Goal: Information Seeking & Learning: Understand process/instructions

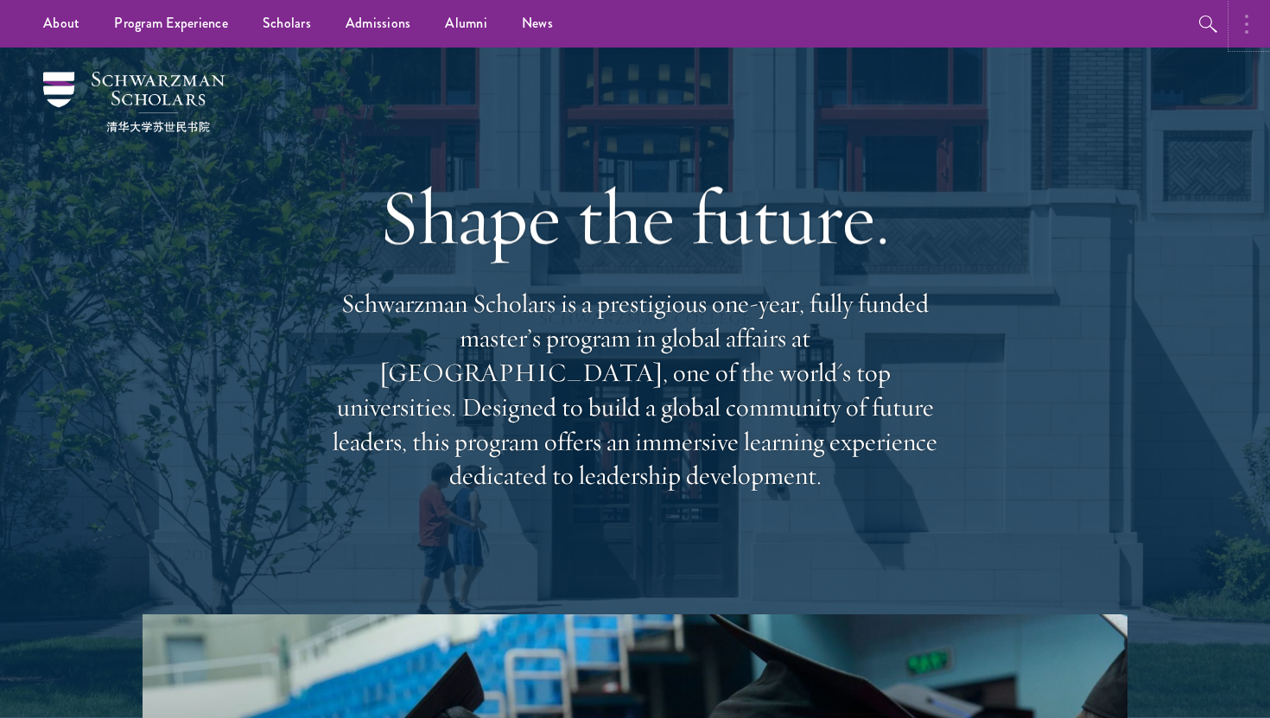
click at [1250, 10] on button "button" at bounding box center [1251, 24] width 38 height 48
click at [1055, 23] on button "button" at bounding box center [1065, 24] width 38 height 48
click at [124, 73] on img at bounding box center [133, 102] width 181 height 60
click at [1250, 16] on button "button" at bounding box center [1251, 24] width 38 height 48
click at [1072, 24] on button "button" at bounding box center [1065, 24] width 38 height 48
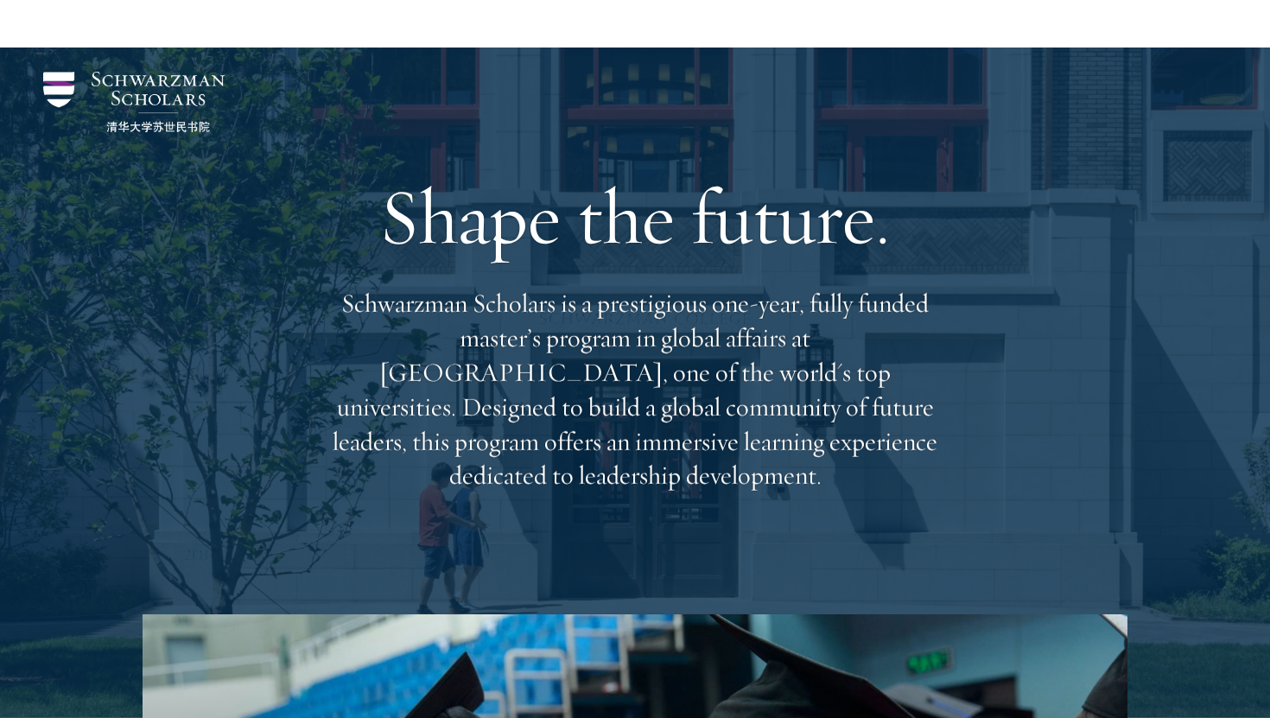
scroll to position [842, 0]
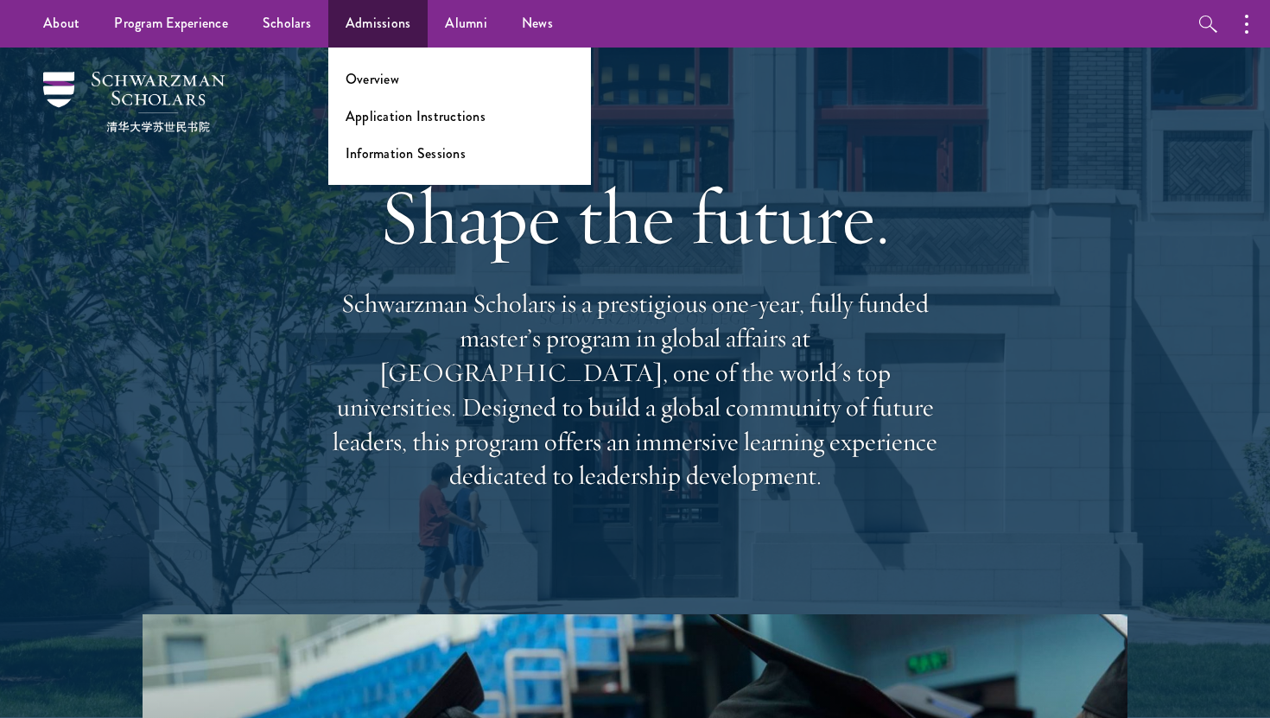
click at [401, 67] on ul "Overview Application Instructions Information Sessions" at bounding box center [459, 116] width 263 height 137
click at [401, 77] on li "Overview" at bounding box center [460, 79] width 228 height 20
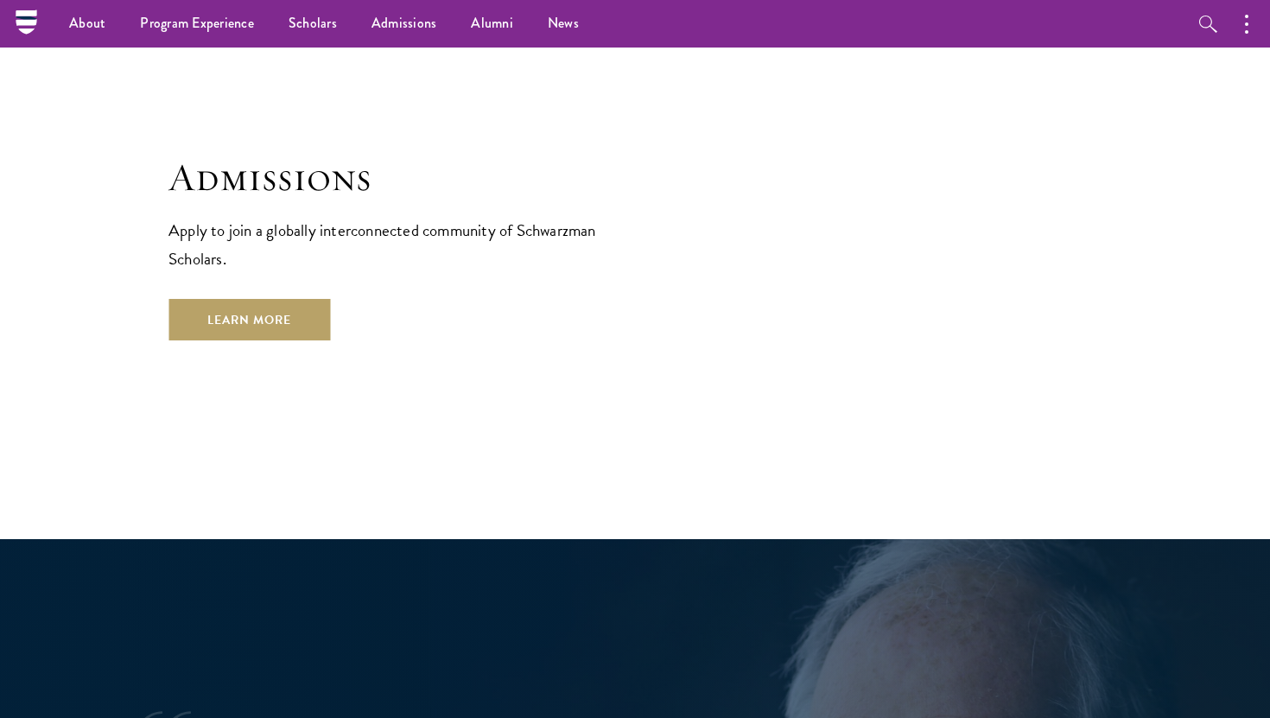
scroll to position [2707, 0]
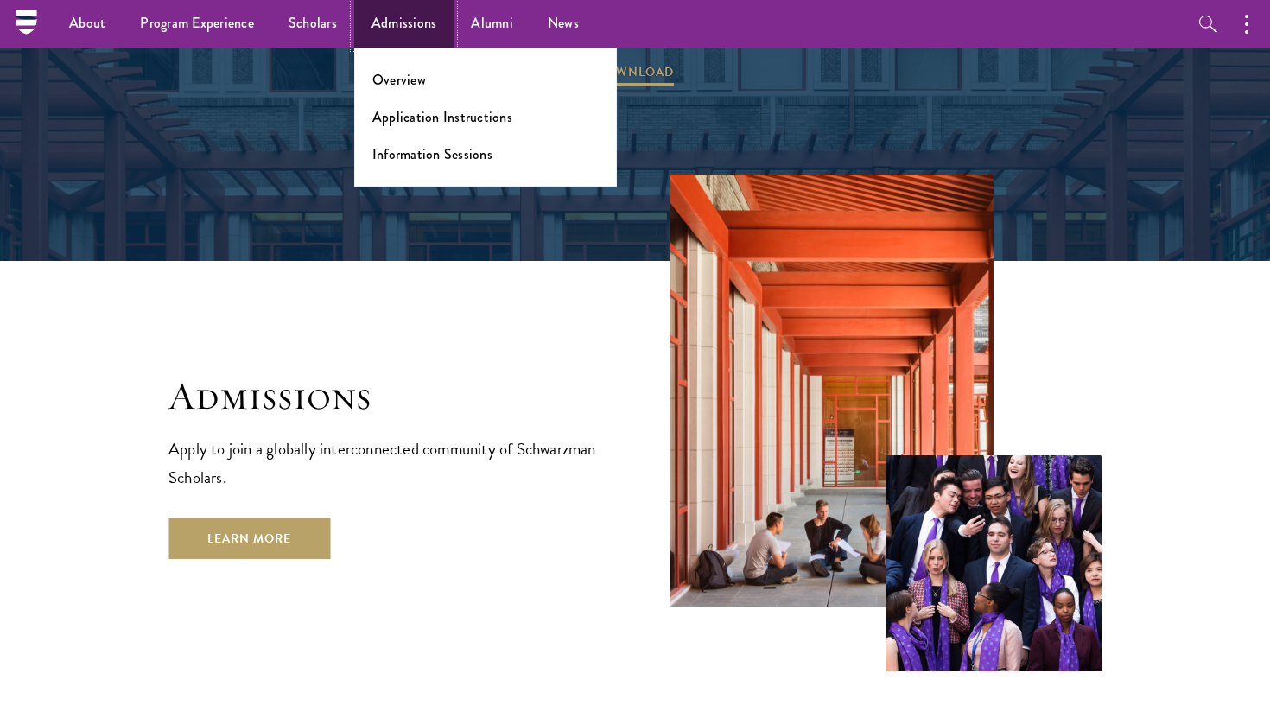
click at [386, 25] on link "Admissions" at bounding box center [404, 24] width 100 height 48
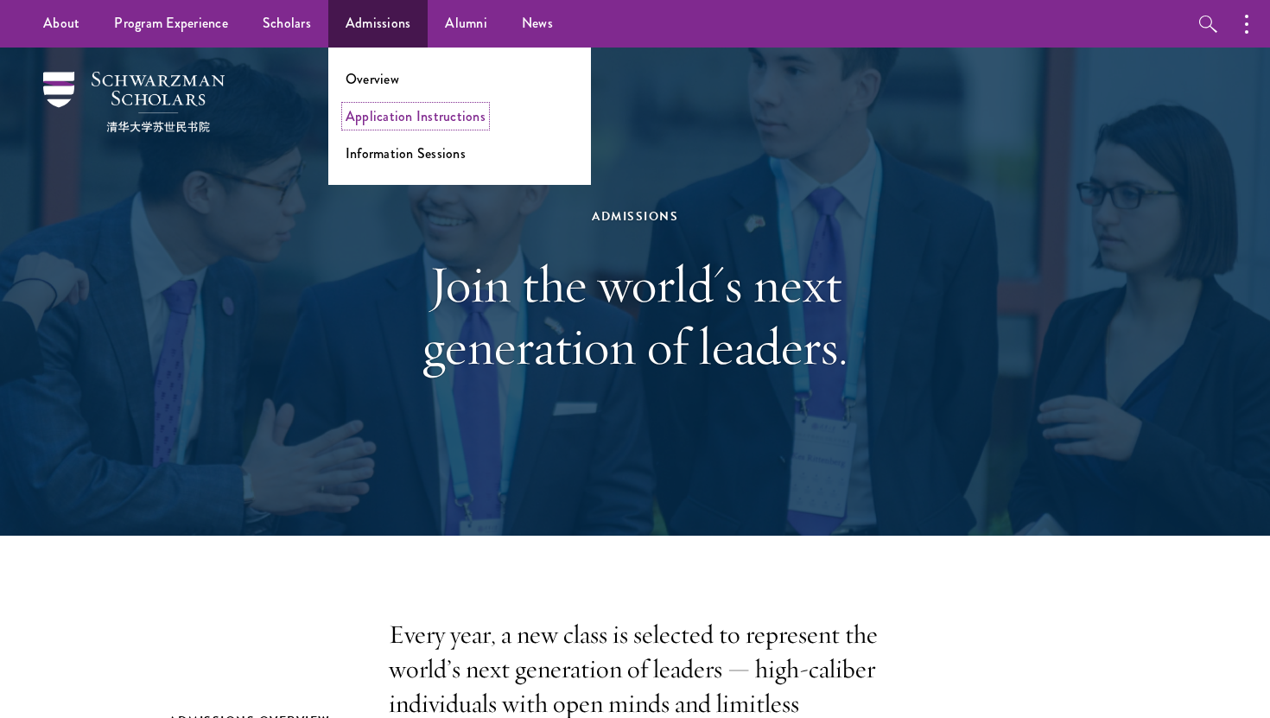
click at [409, 117] on link "Application Instructions" at bounding box center [416, 116] width 140 height 20
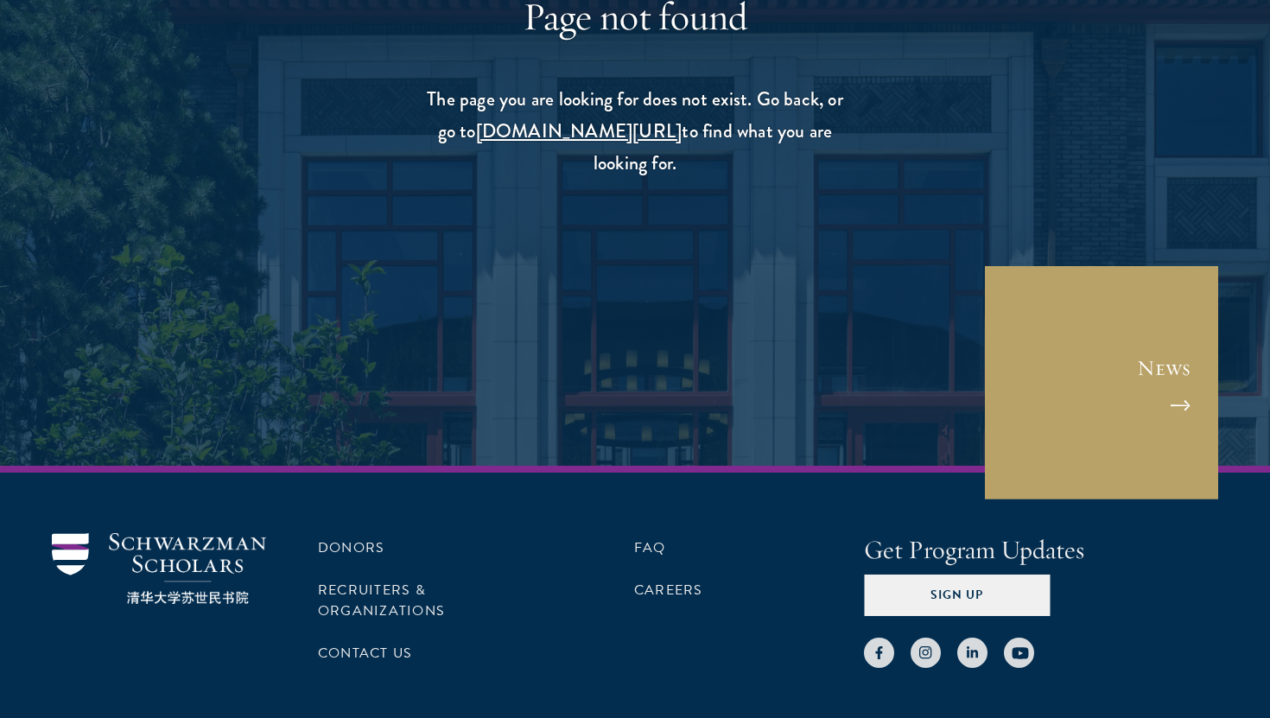
scroll to position [343, 0]
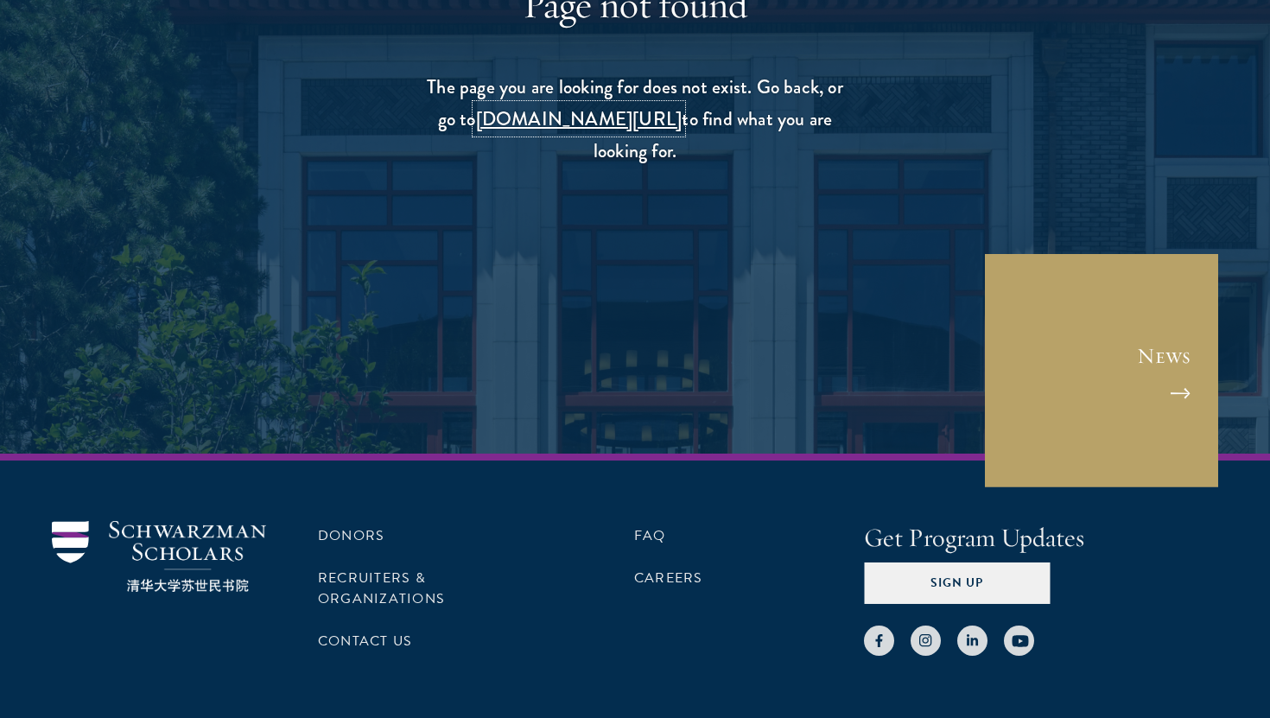
click at [609, 123] on link "schwarzmanscholars.org/search" at bounding box center [579, 119] width 207 height 29
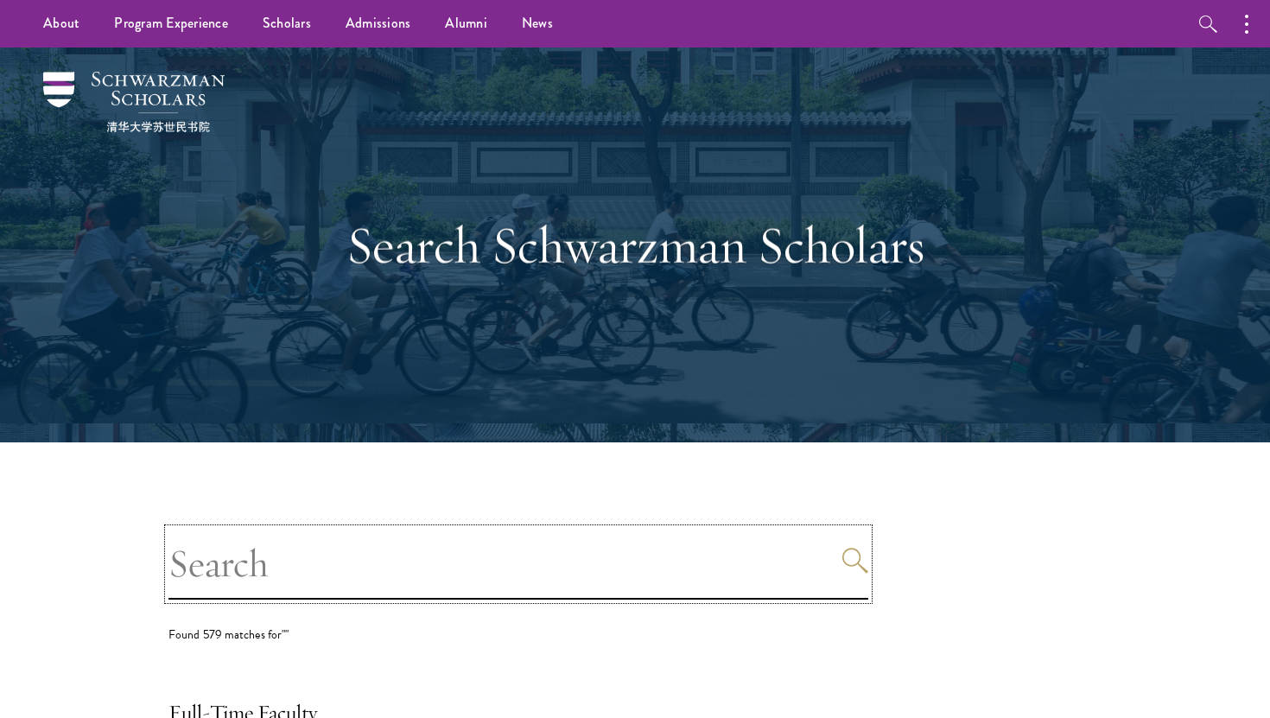
click at [498, 557] on input "search" at bounding box center [519, 564] width 700 height 71
type input "application"
click at [843, 548] on button "Search" at bounding box center [856, 561] width 26 height 26
click at [853, 563] on icon "Search" at bounding box center [856, 561] width 26 height 26
click at [448, 587] on input "application" at bounding box center [519, 564] width 700 height 71
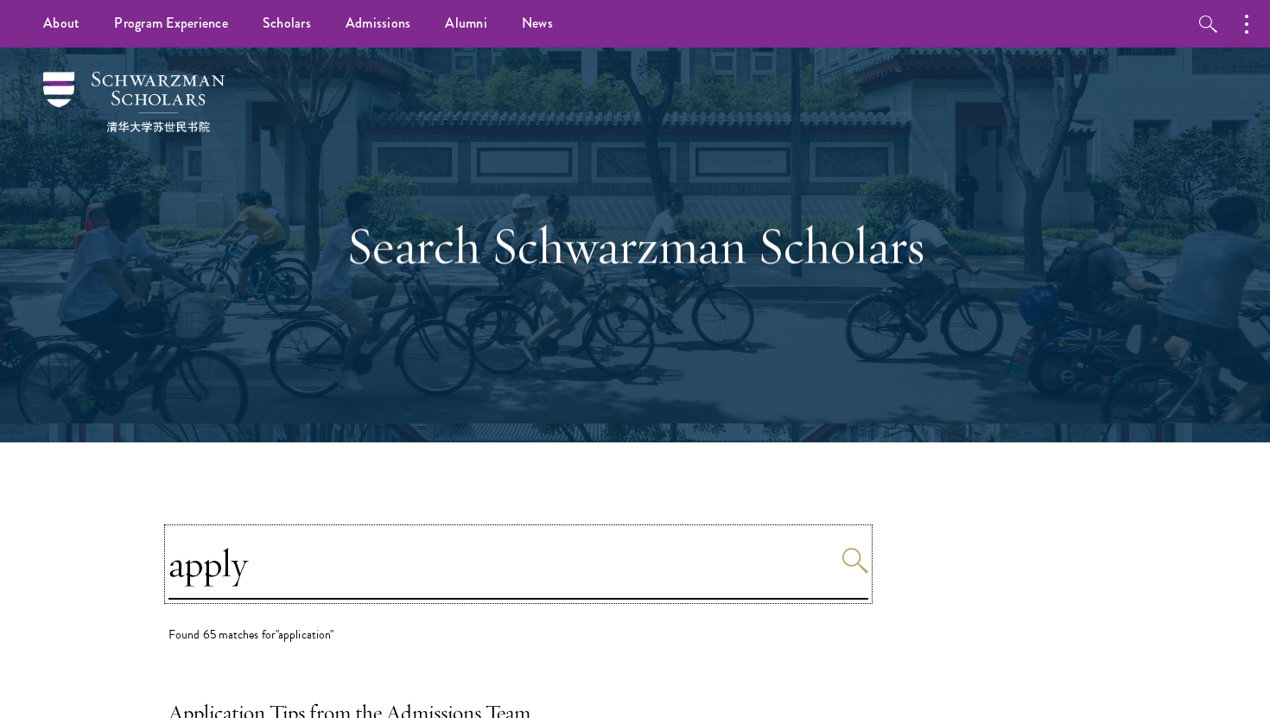
type input "apply"
click at [843, 548] on button "Search" at bounding box center [856, 561] width 26 height 26
click at [527, 24] on link "News" at bounding box center [538, 24] width 66 height 48
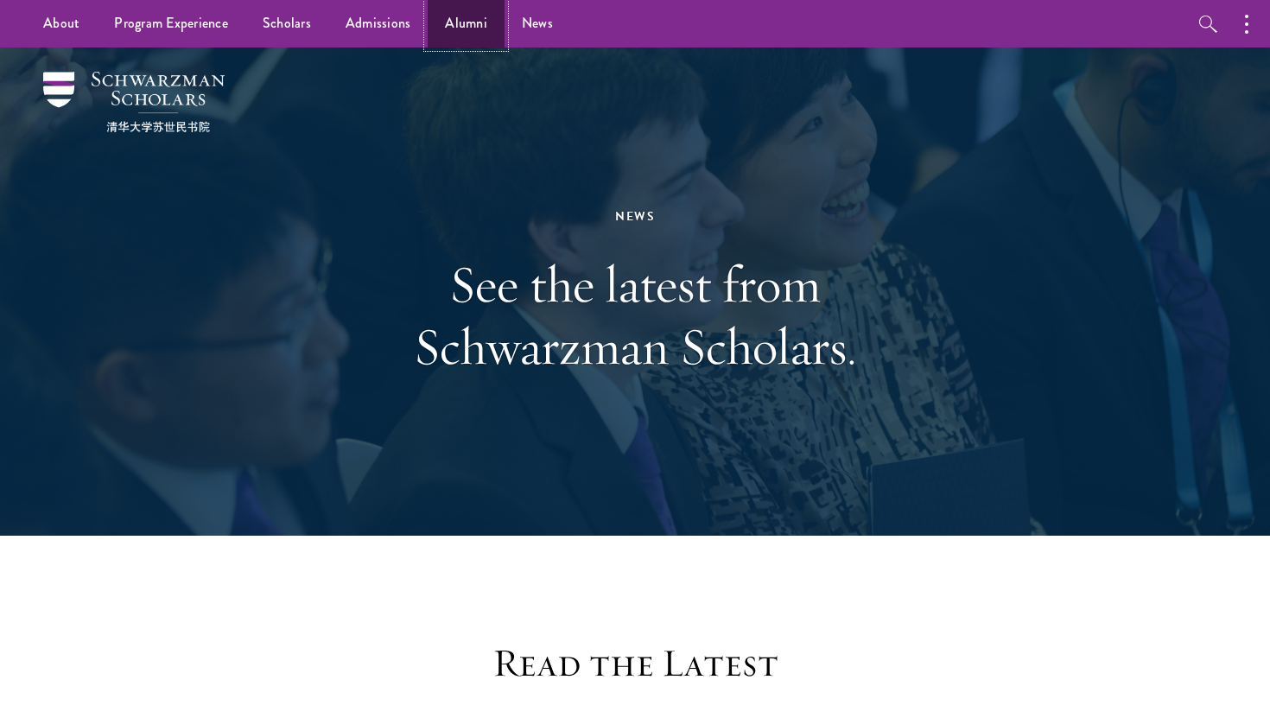
click at [472, 32] on link "Alumni" at bounding box center [466, 24] width 77 height 48
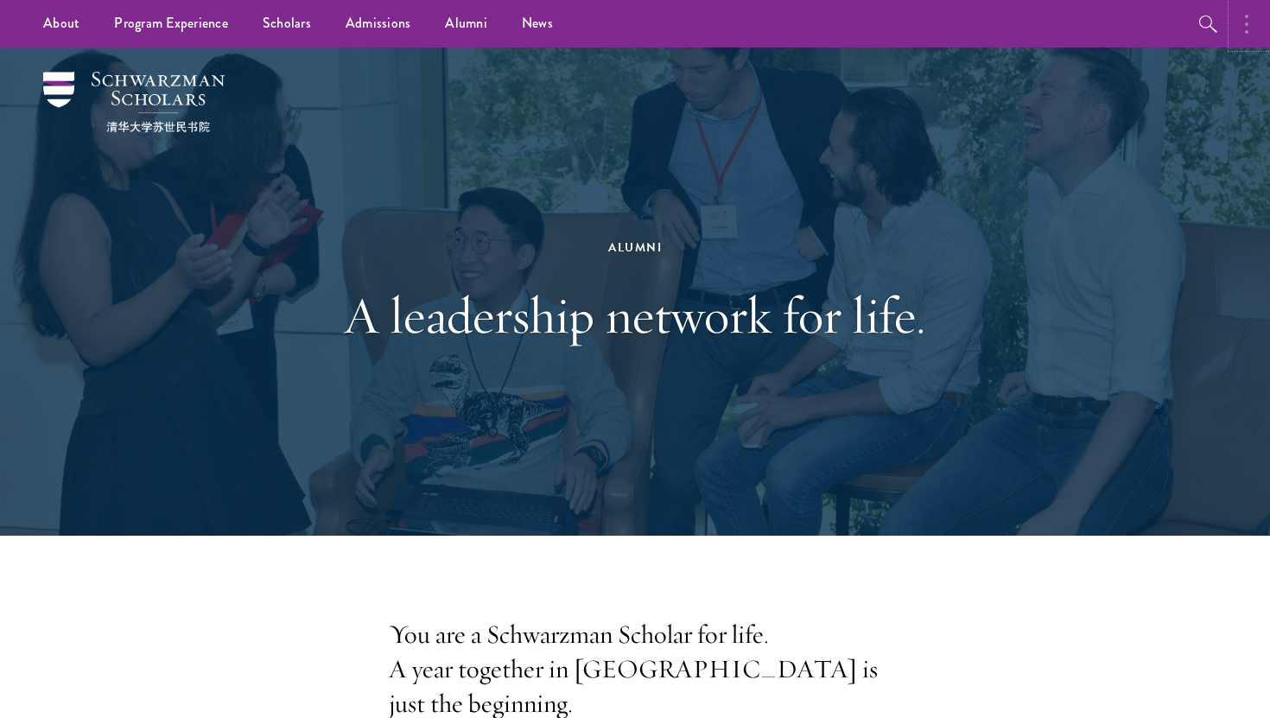
click at [1245, 28] on icon "button" at bounding box center [1246, 24] width 3 height 21
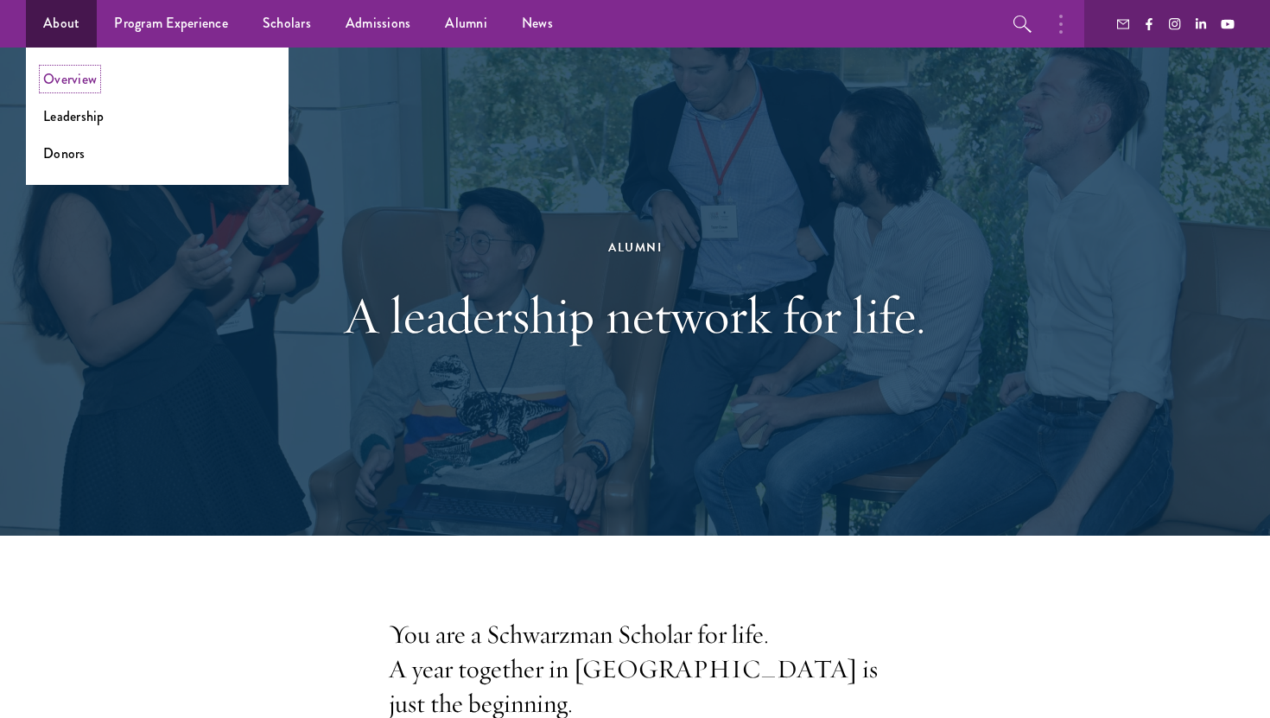
click at [54, 73] on link "Overview" at bounding box center [70, 79] width 54 height 20
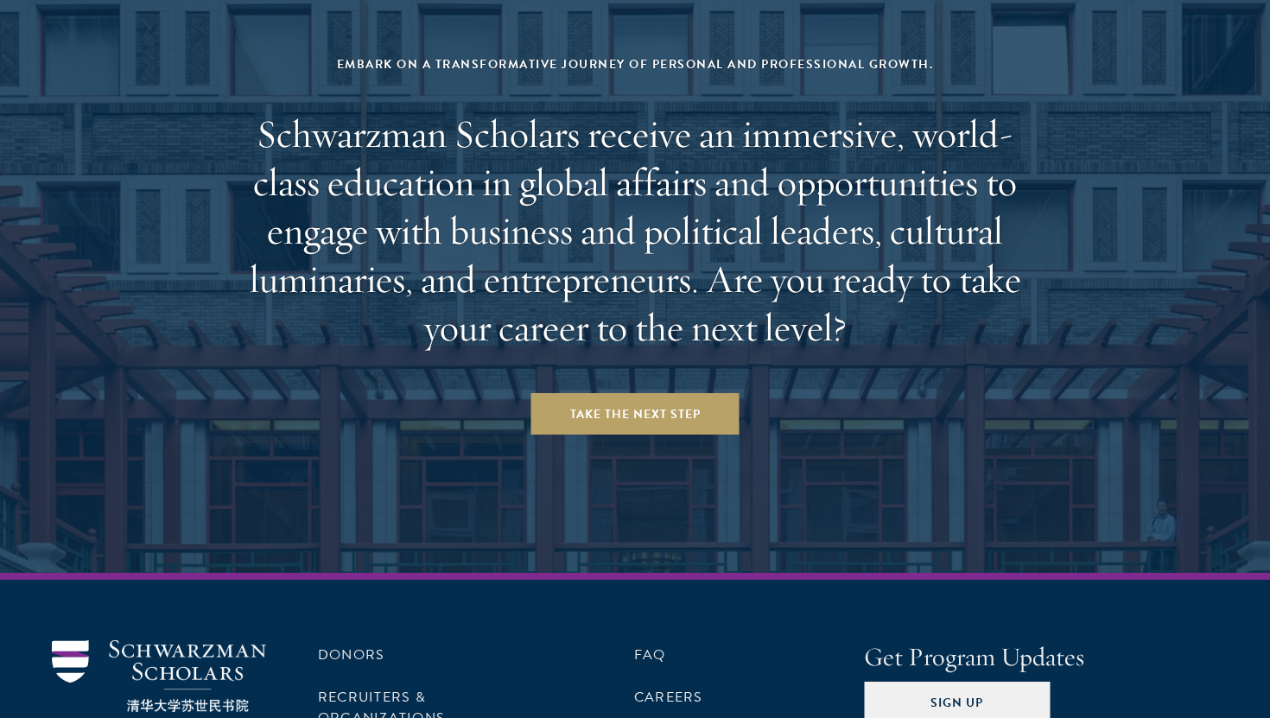
scroll to position [7165, 0]
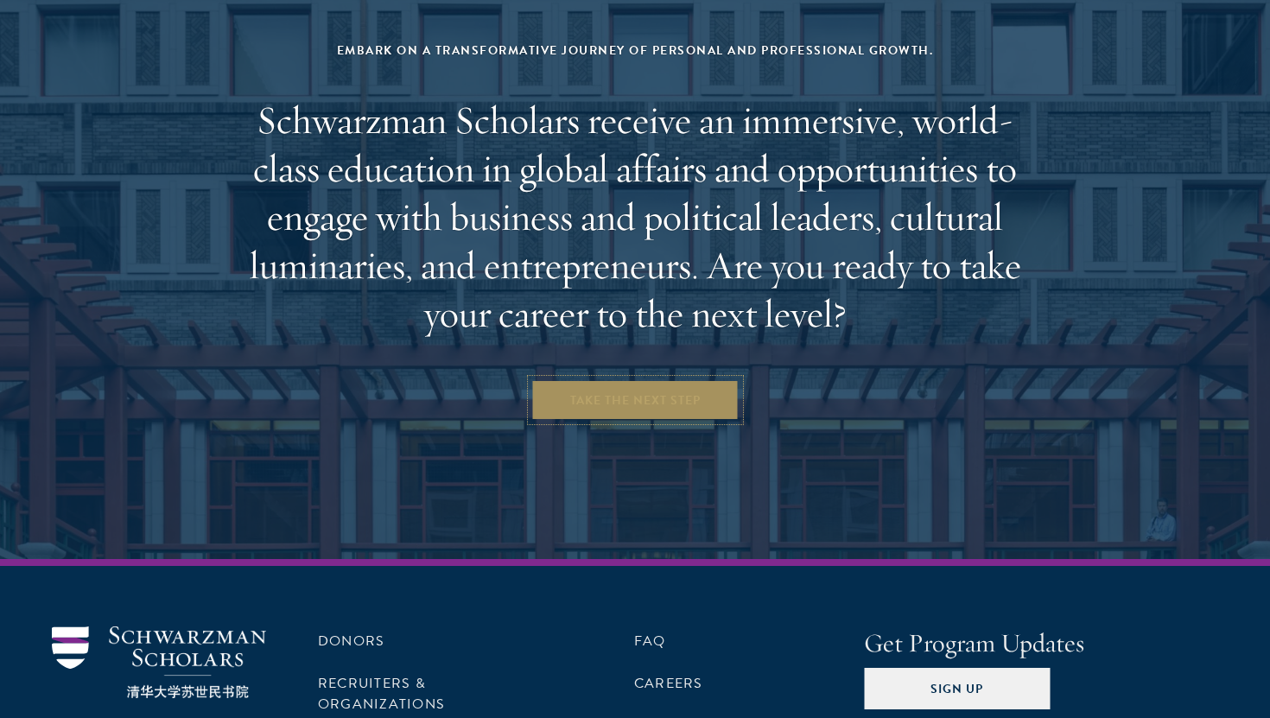
click at [582, 379] on link "Take the Next Step" at bounding box center [635, 399] width 208 height 41
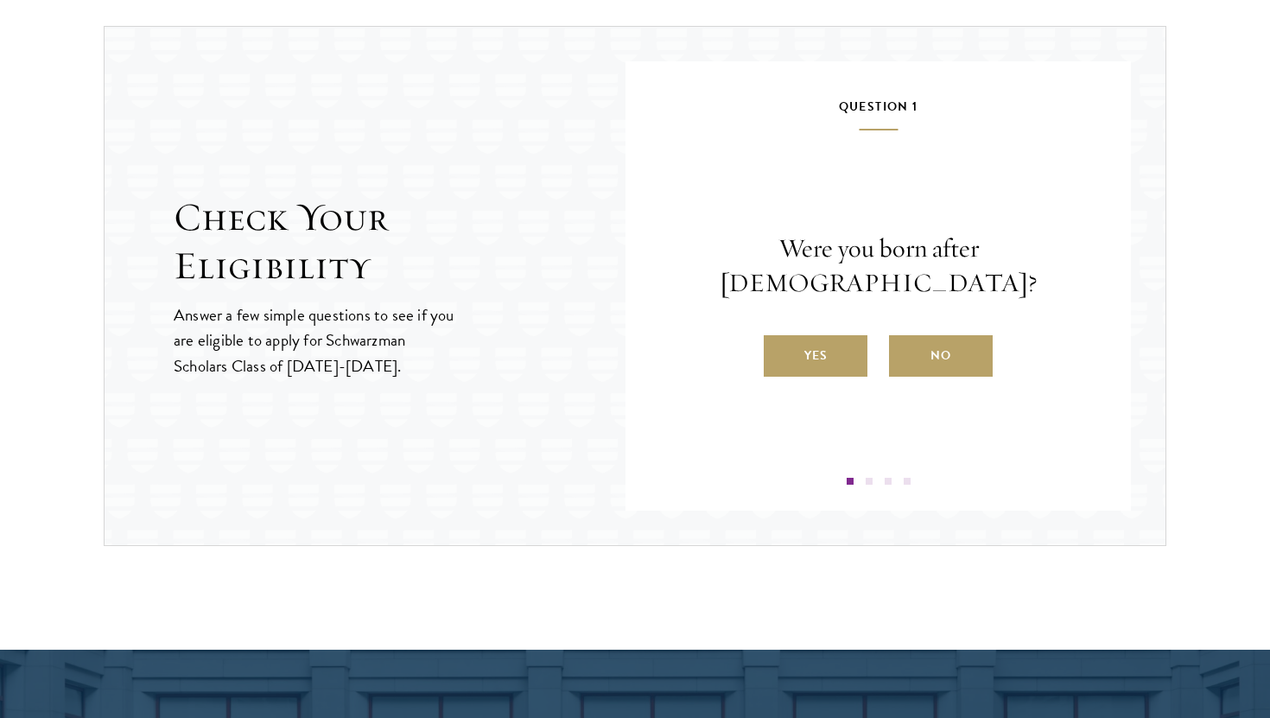
scroll to position [1852, 0]
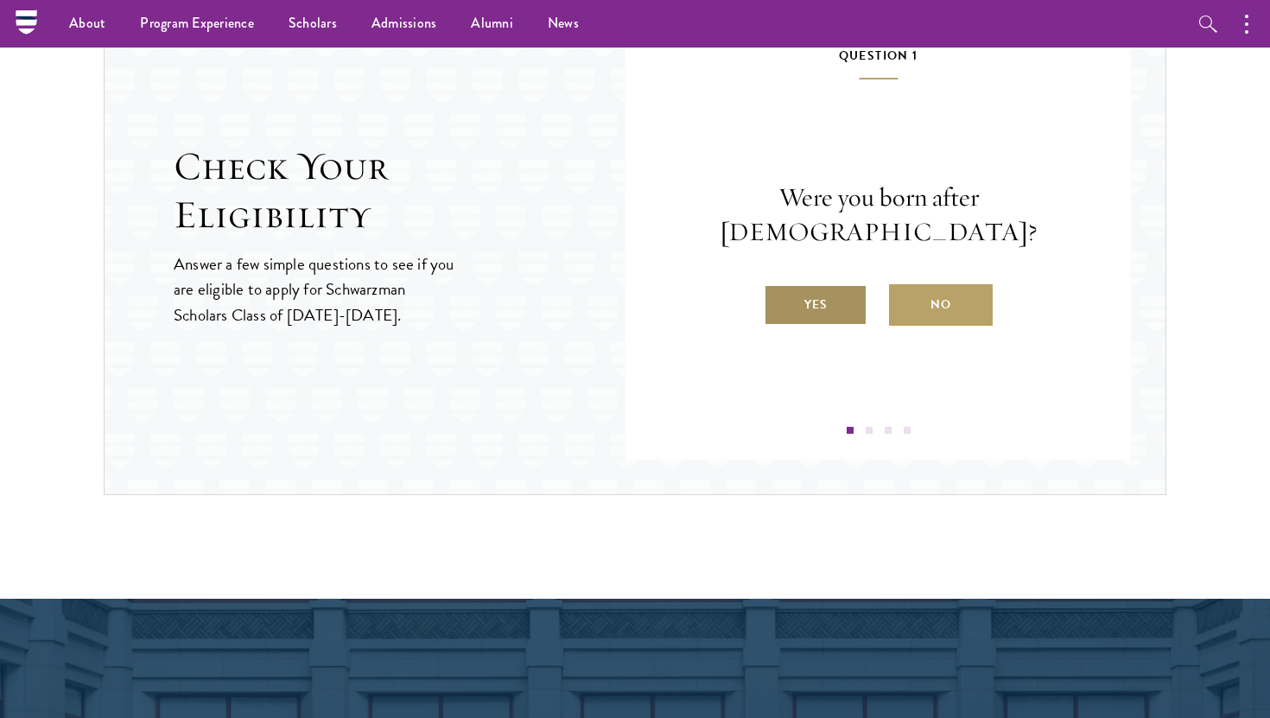
click at [824, 289] on label "Yes" at bounding box center [816, 304] width 104 height 41
click at [779, 289] on input "Yes" at bounding box center [772, 294] width 16 height 16
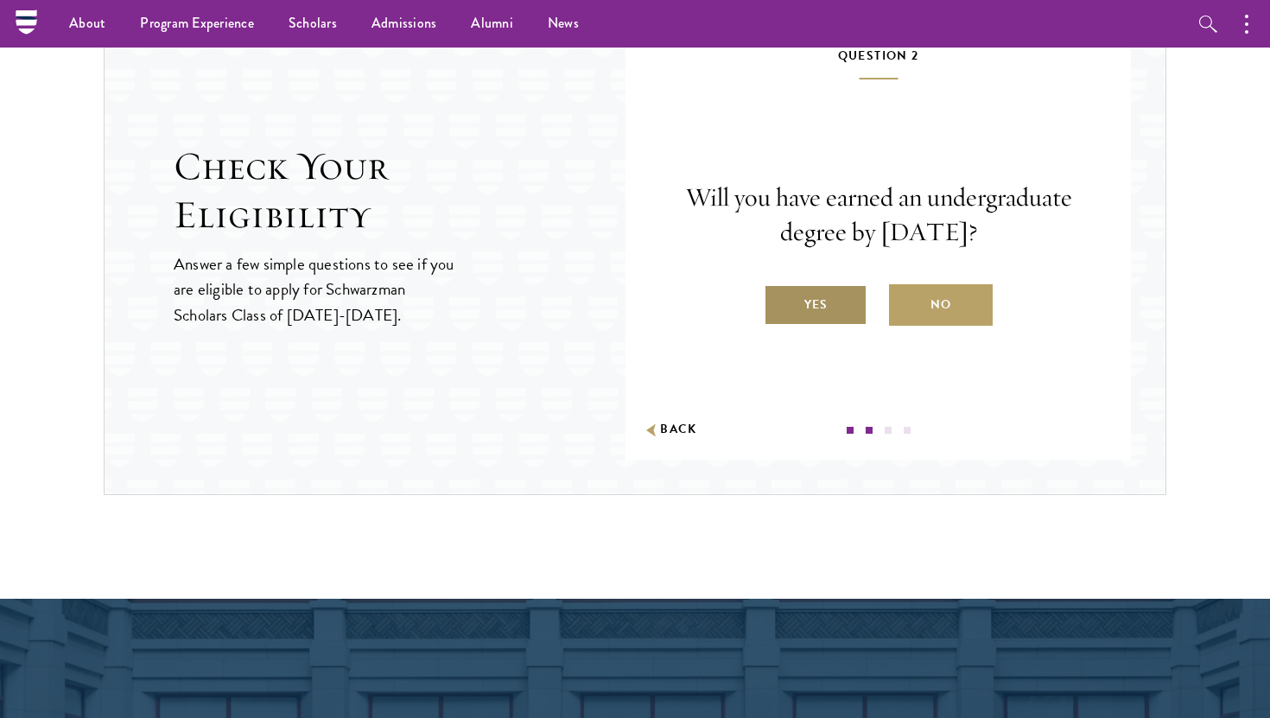
click at [819, 315] on label "Yes" at bounding box center [816, 304] width 104 height 41
click at [779, 302] on input "Yes" at bounding box center [772, 294] width 16 height 16
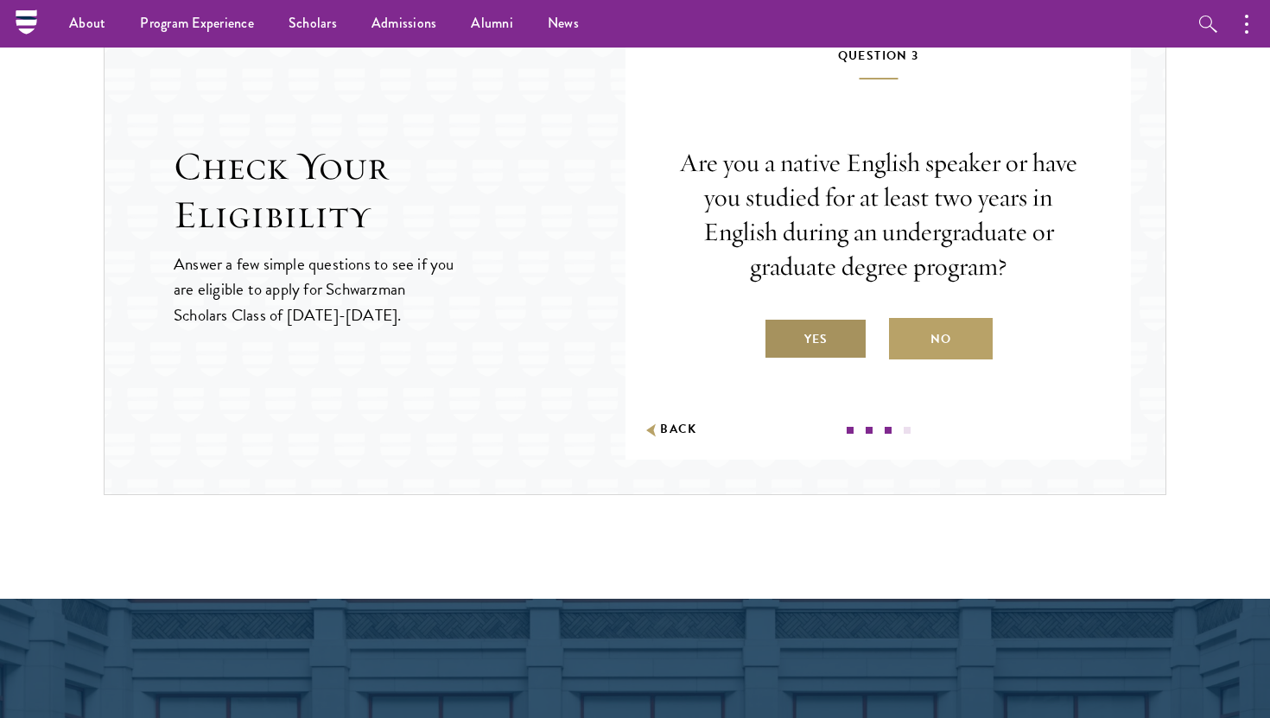
click at [819, 354] on label "Yes" at bounding box center [816, 338] width 104 height 41
click at [779, 336] on input "Yes" at bounding box center [772, 329] width 16 height 16
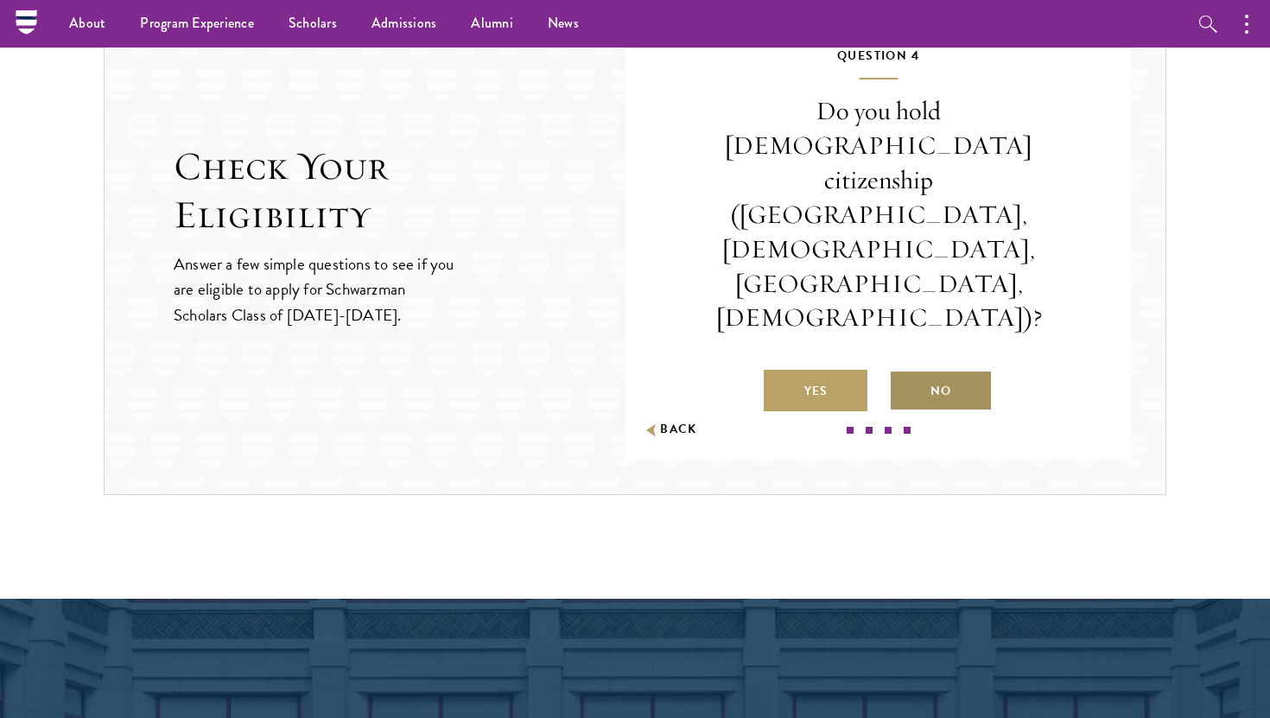
click at [912, 370] on label "No" at bounding box center [941, 390] width 104 height 41
click at [905, 372] on input "No" at bounding box center [897, 380] width 16 height 16
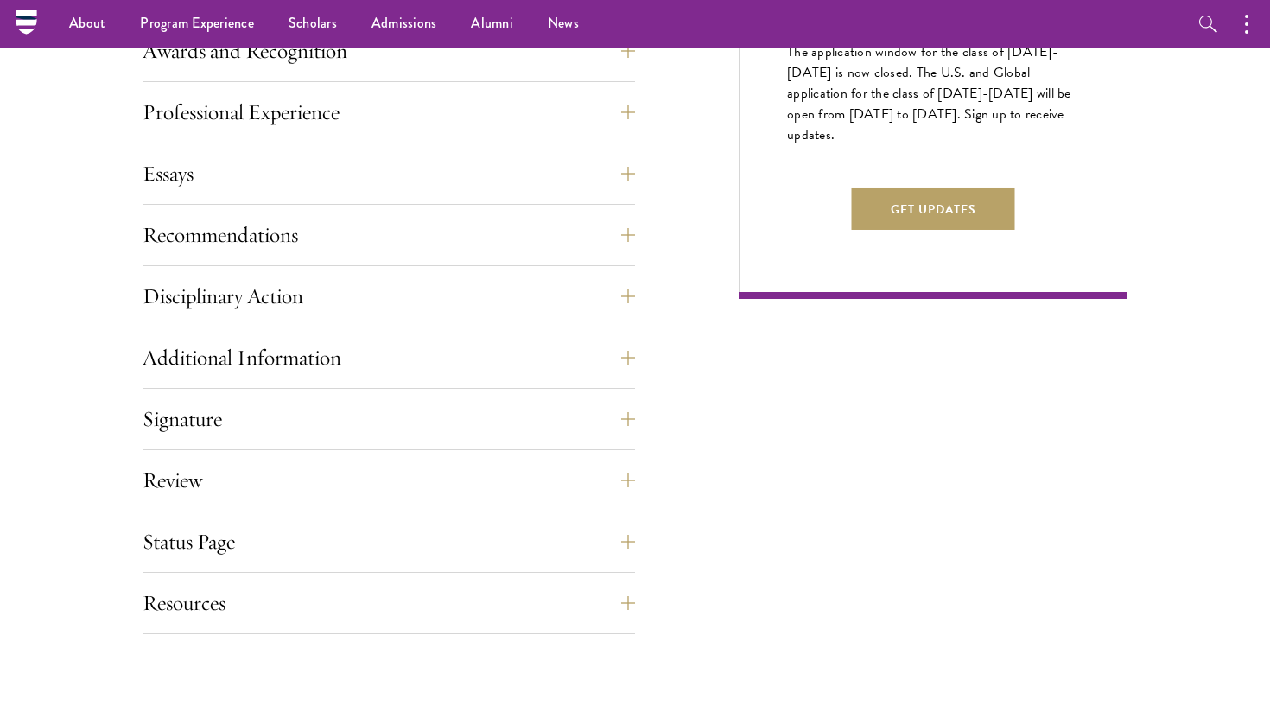
scroll to position [0, 0]
